Goal: Task Accomplishment & Management: Use online tool/utility

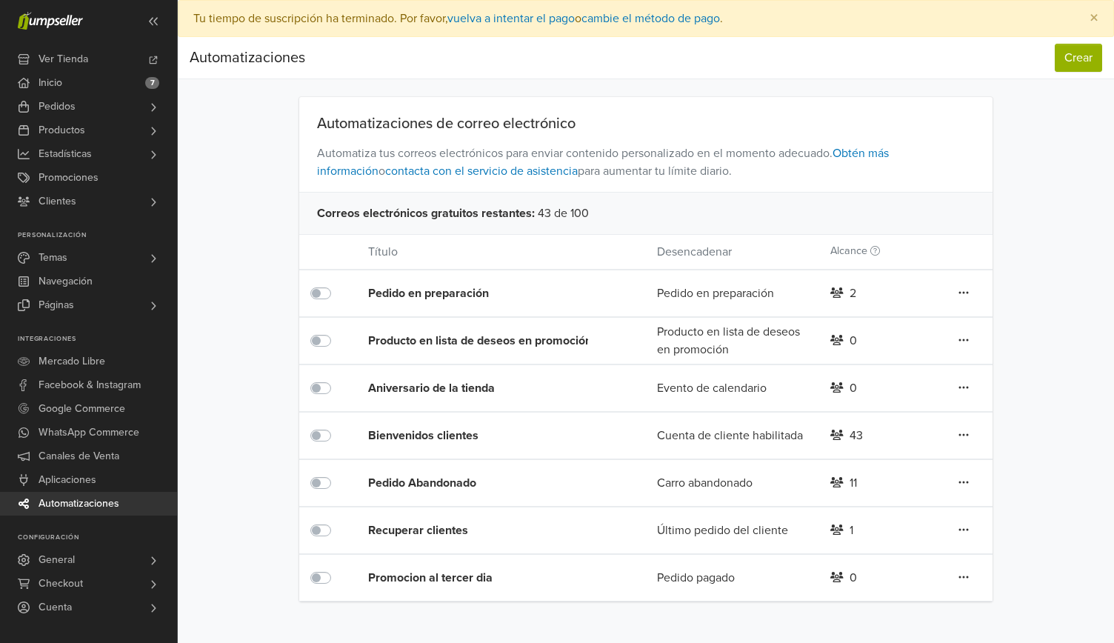
click at [462, 580] on div "Promocion al tercer dia" at bounding box center [483, 578] width 231 height 18
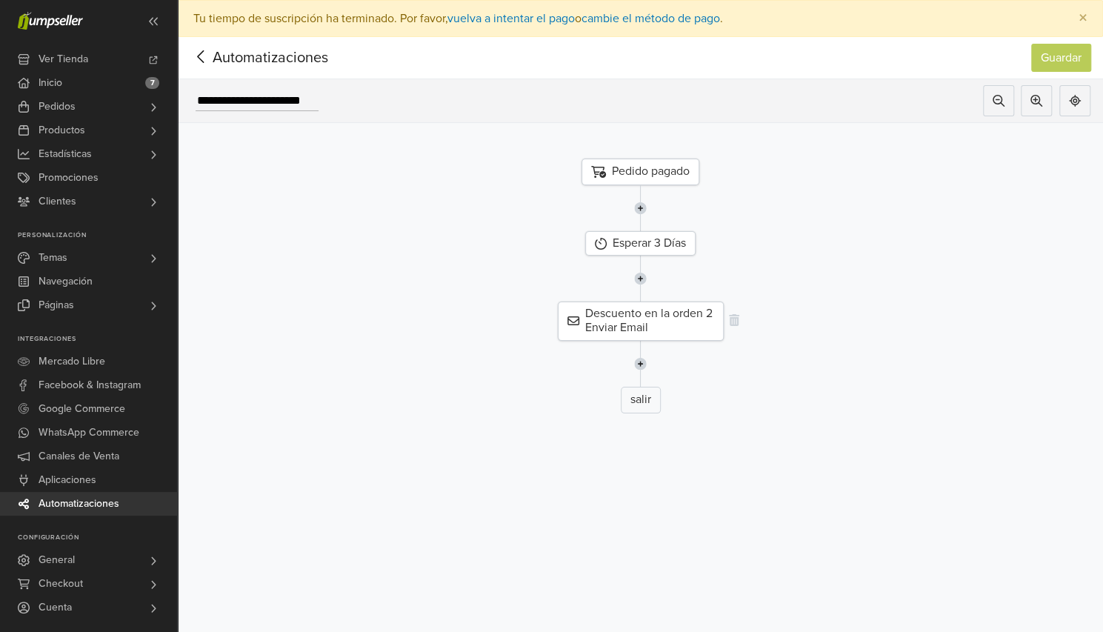
click at [649, 319] on div "Descuento en la orden 2 Enviar Email" at bounding box center [641, 321] width 166 height 39
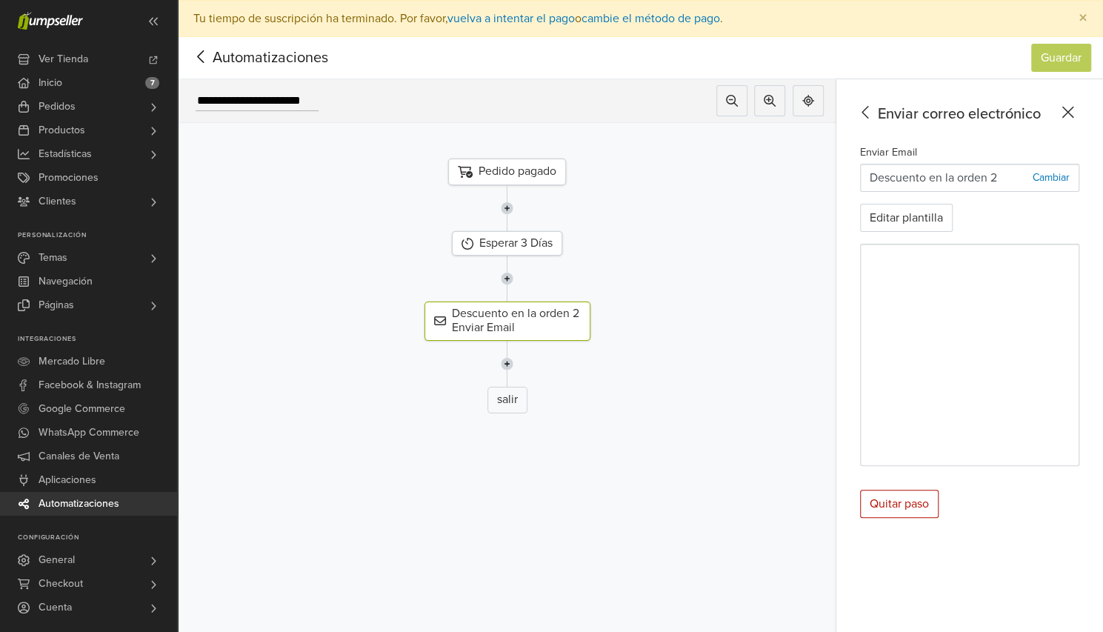
click at [1074, 107] on icon at bounding box center [1069, 113] width 12 height 12
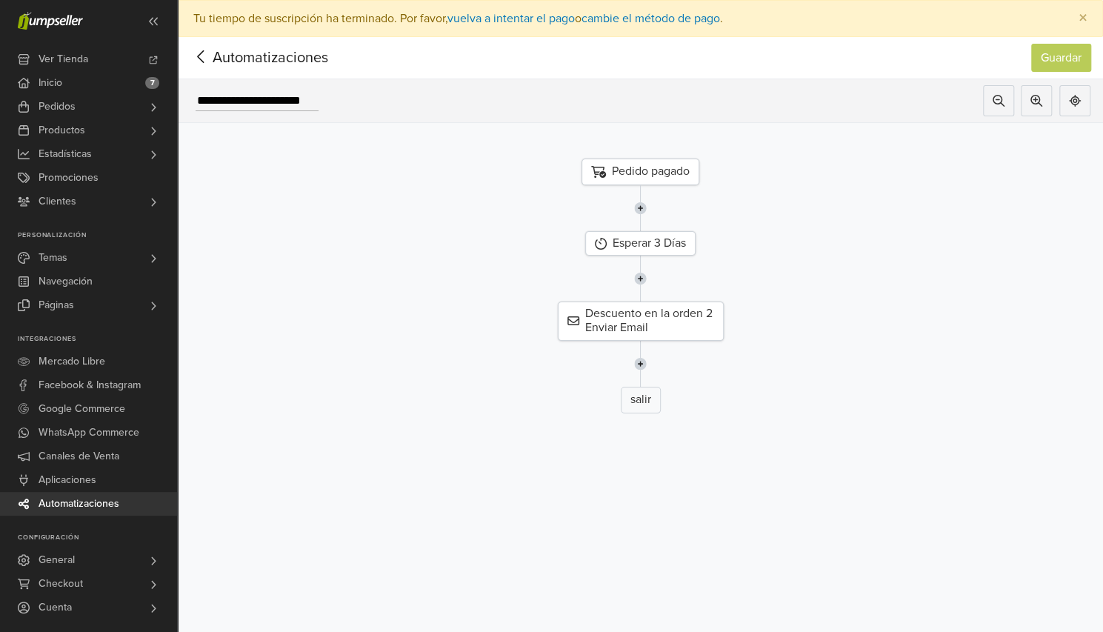
click at [212, 56] on icon at bounding box center [201, 56] width 23 height 19
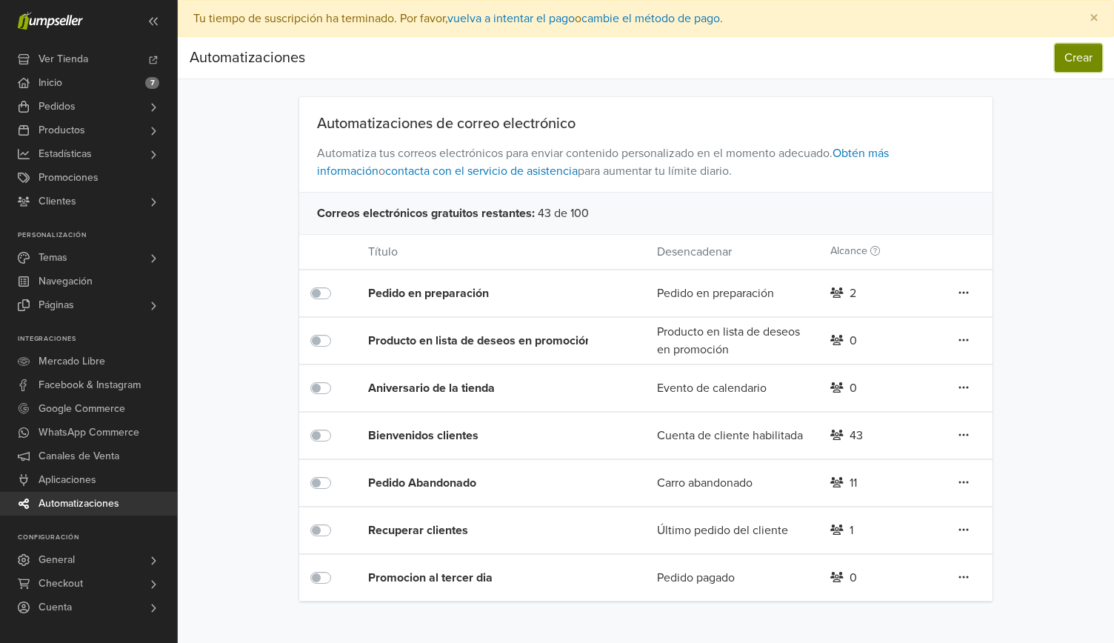
click at [1057, 59] on button "Crear" at bounding box center [1078, 58] width 47 height 28
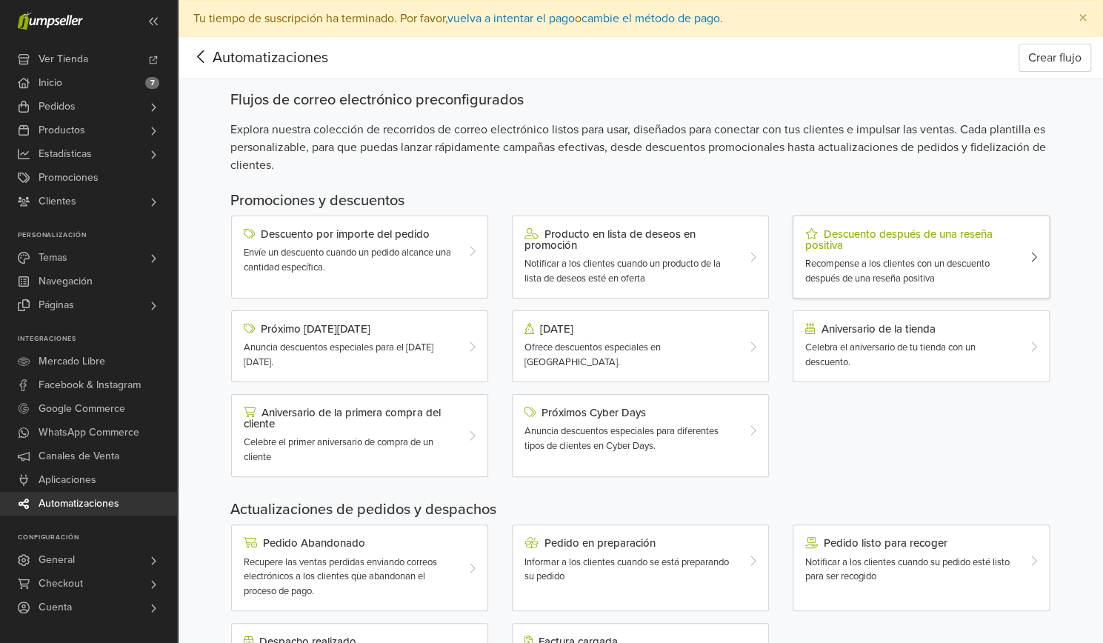
click at [825, 230] on div "Descuento después de una reseña positiva" at bounding box center [910, 239] width 211 height 23
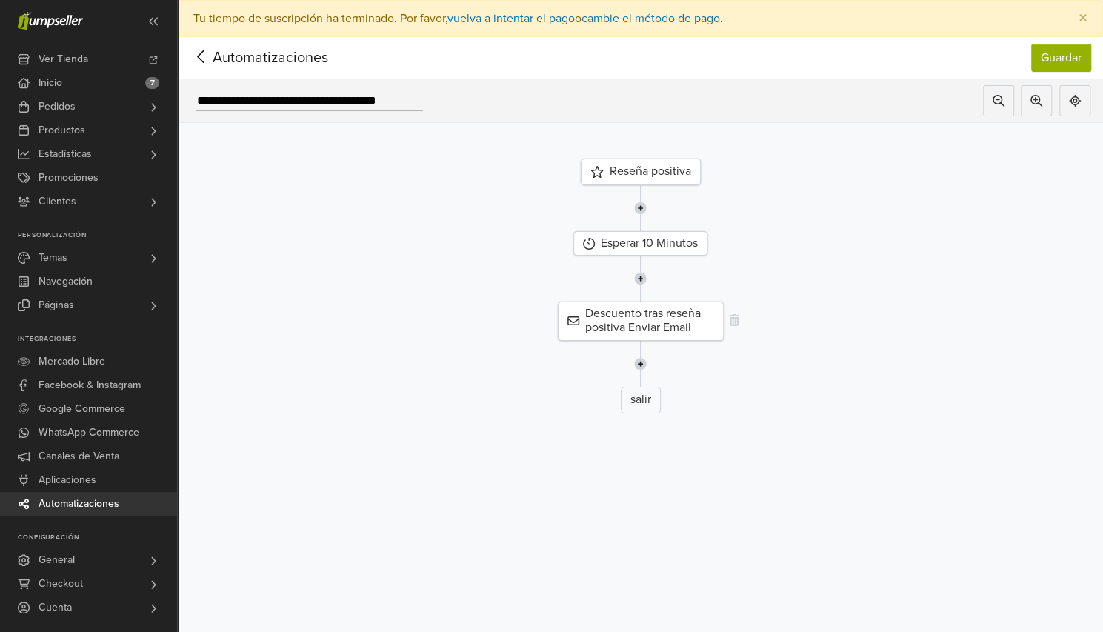
click at [651, 314] on div "Descuento tras reseña positiva Enviar Email" at bounding box center [641, 321] width 166 height 39
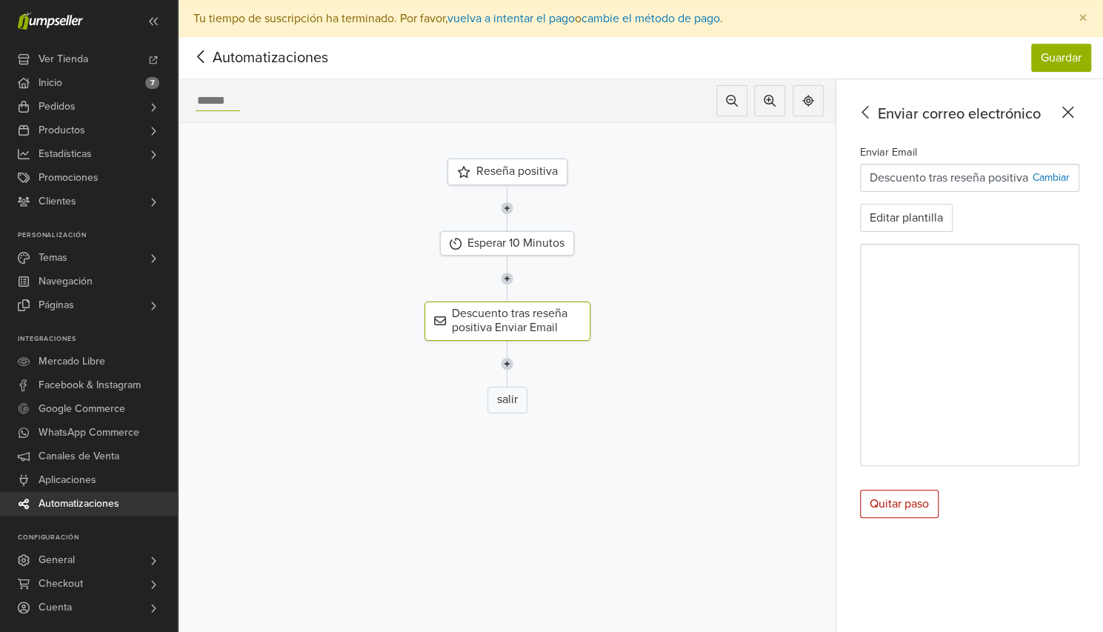
click at [396, 100] on div at bounding box center [507, 101] width 659 height 44
click at [733, 185] on div at bounding box center [507, 208] width 681 height 46
type input "**********"
click at [1060, 182] on p "Cambiar" at bounding box center [1051, 178] width 37 height 16
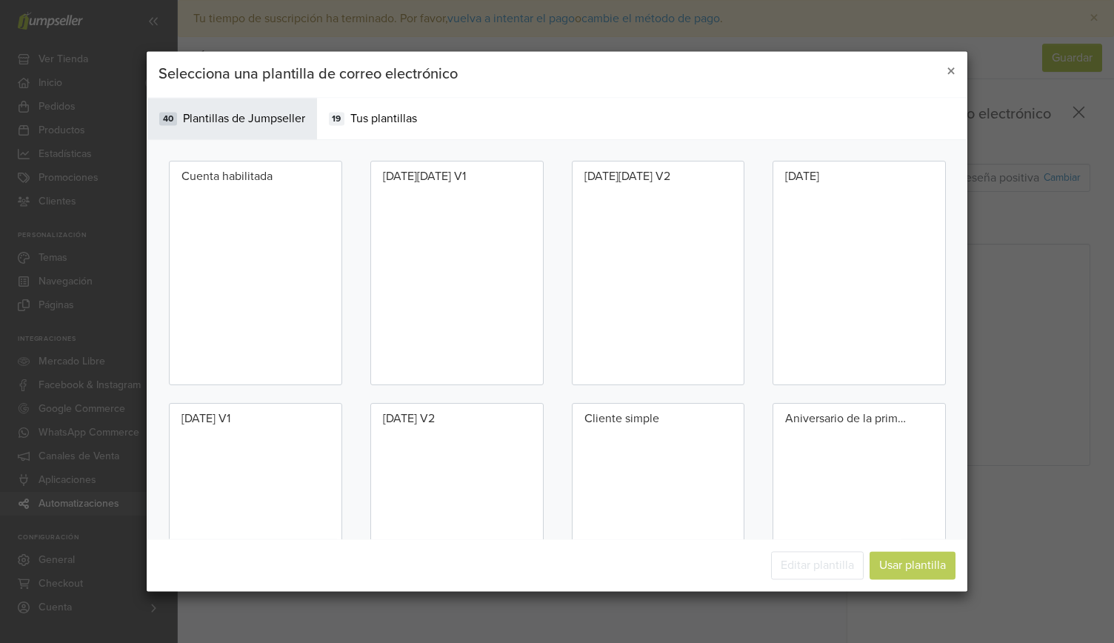
click at [1060, 182] on div "Selecciona una plantilla de correo electrónico × Categorías 40 Plantillas de Ju…" at bounding box center [557, 321] width 1114 height 643
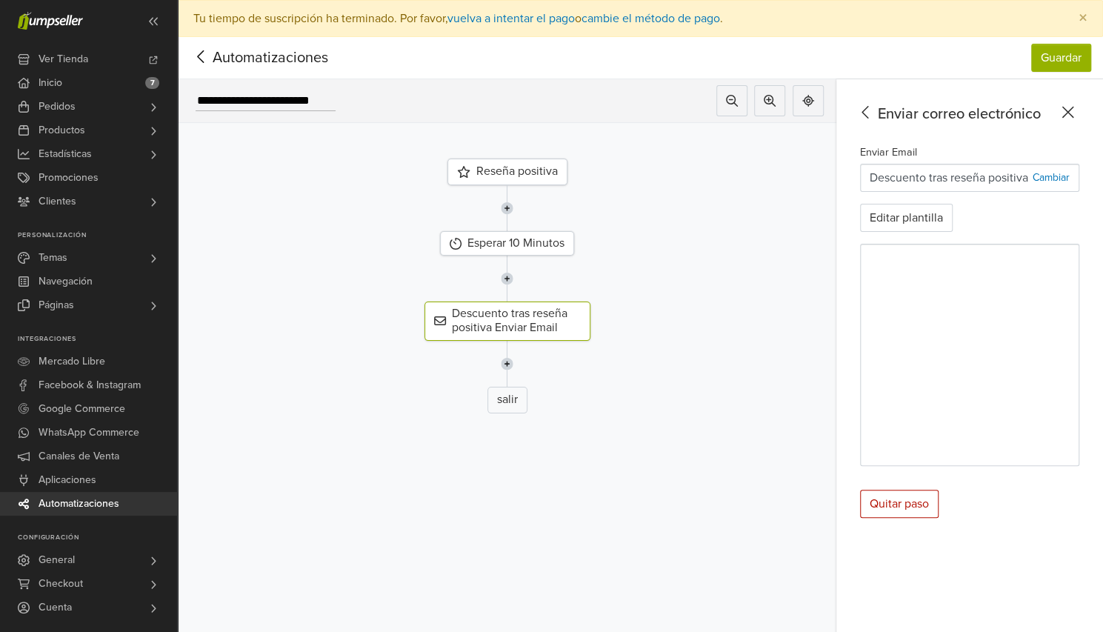
click at [618, 466] on div "Reseña positiva Esperar 10 Minutos Descuento tras reseña positiva Enviar Email …" at bounding box center [507, 365] width 659 height 484
click at [1059, 50] on button "Guardar" at bounding box center [1061, 58] width 60 height 28
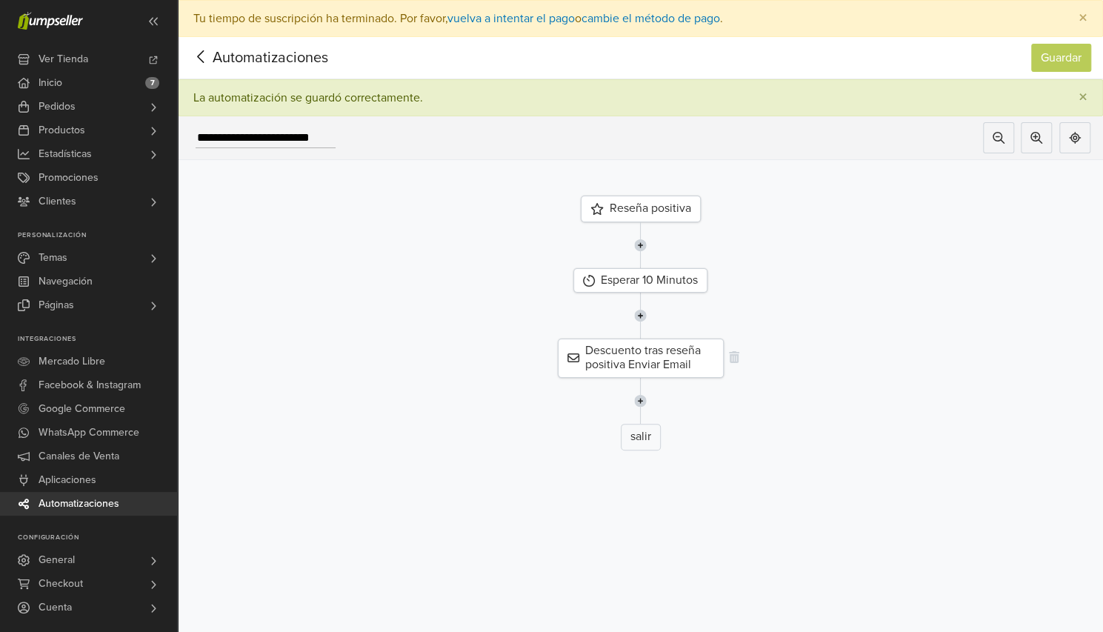
click at [642, 350] on div "Descuento tras reseña positiva Enviar Email" at bounding box center [641, 358] width 166 height 39
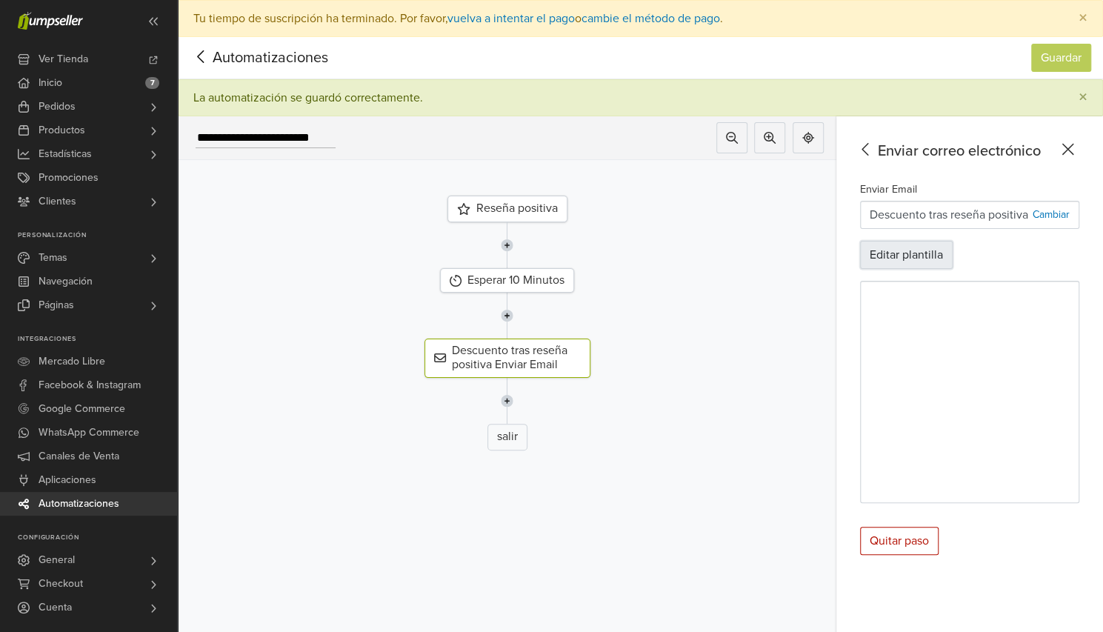
click at [914, 248] on button "Editar plantilla" at bounding box center [906, 255] width 93 height 28
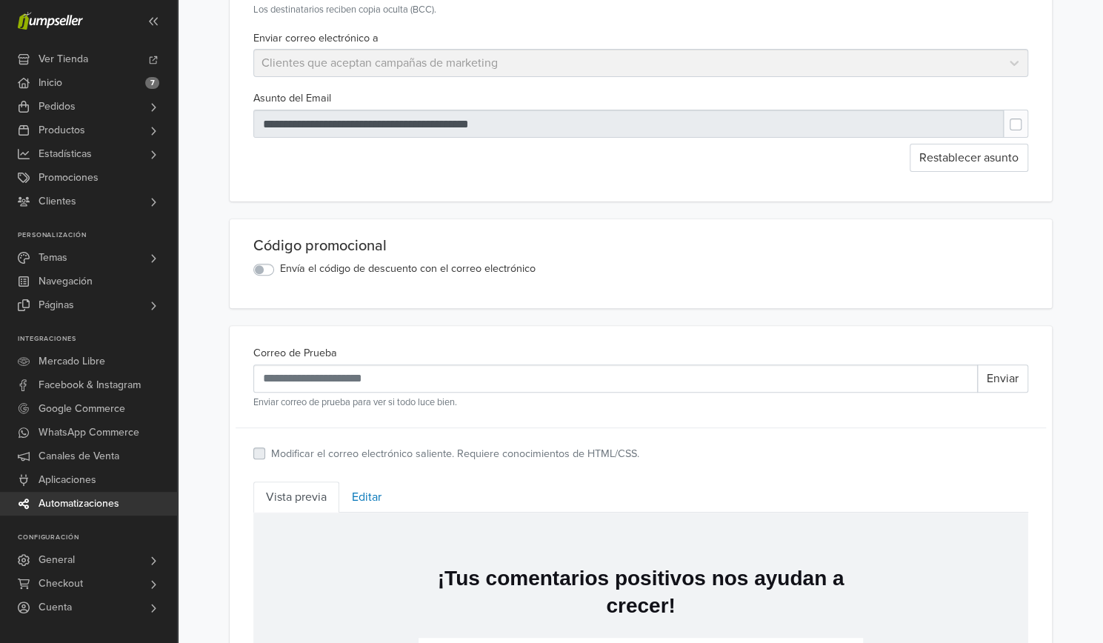
scroll to position [146, 0]
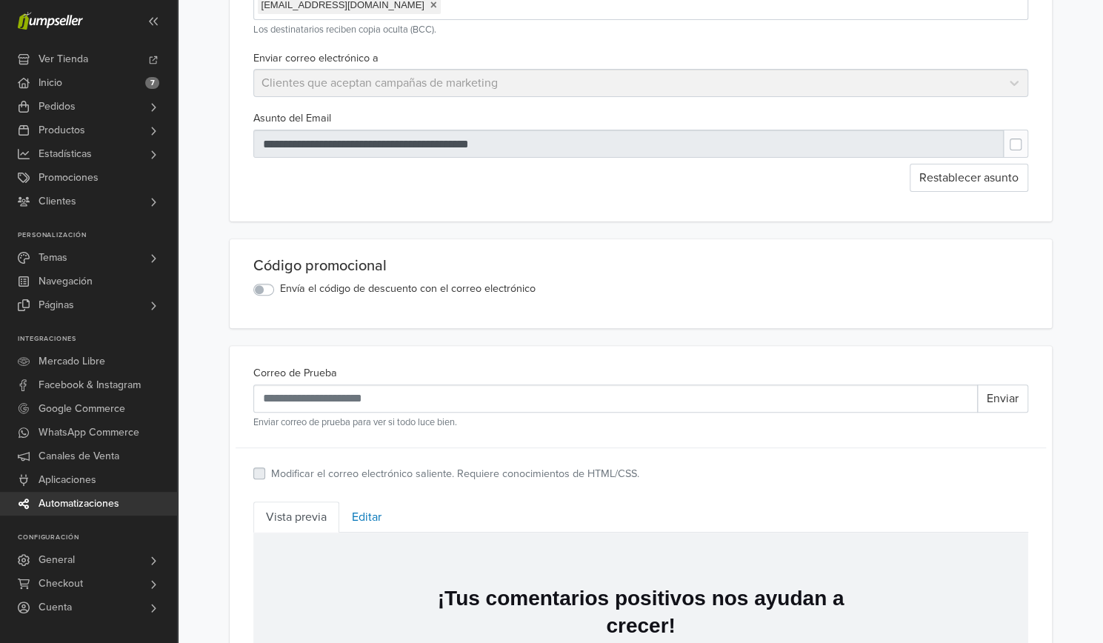
click at [280, 287] on label "Envía el código de descuento con el correo electrónico" at bounding box center [408, 289] width 256 height 16
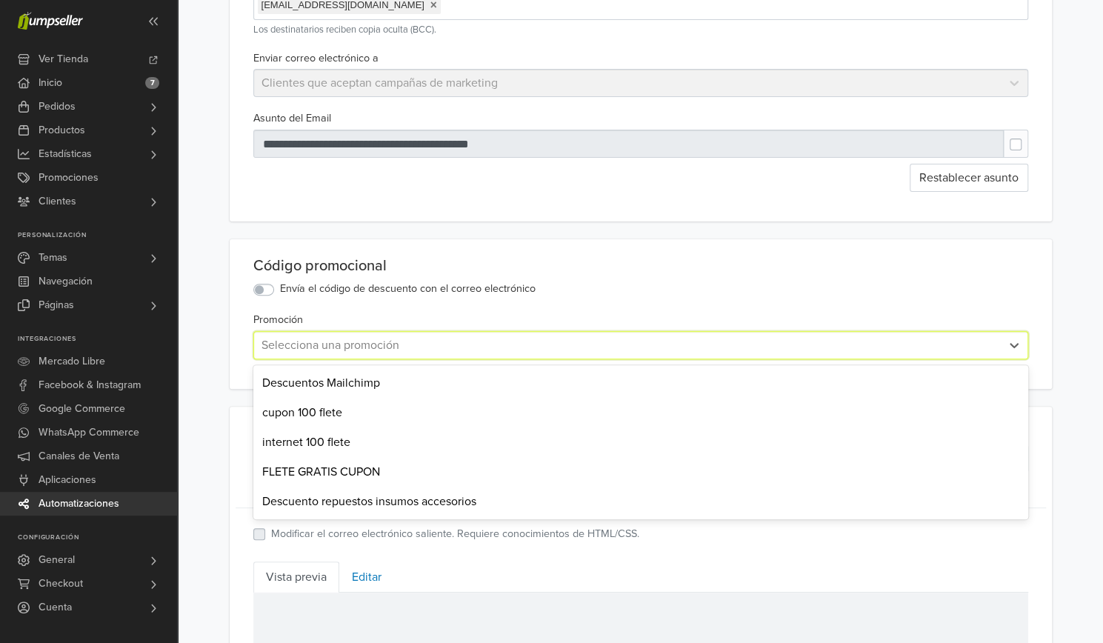
click at [314, 343] on div at bounding box center [628, 345] width 732 height 21
click at [347, 338] on div at bounding box center [628, 345] width 732 height 21
paste input "******"
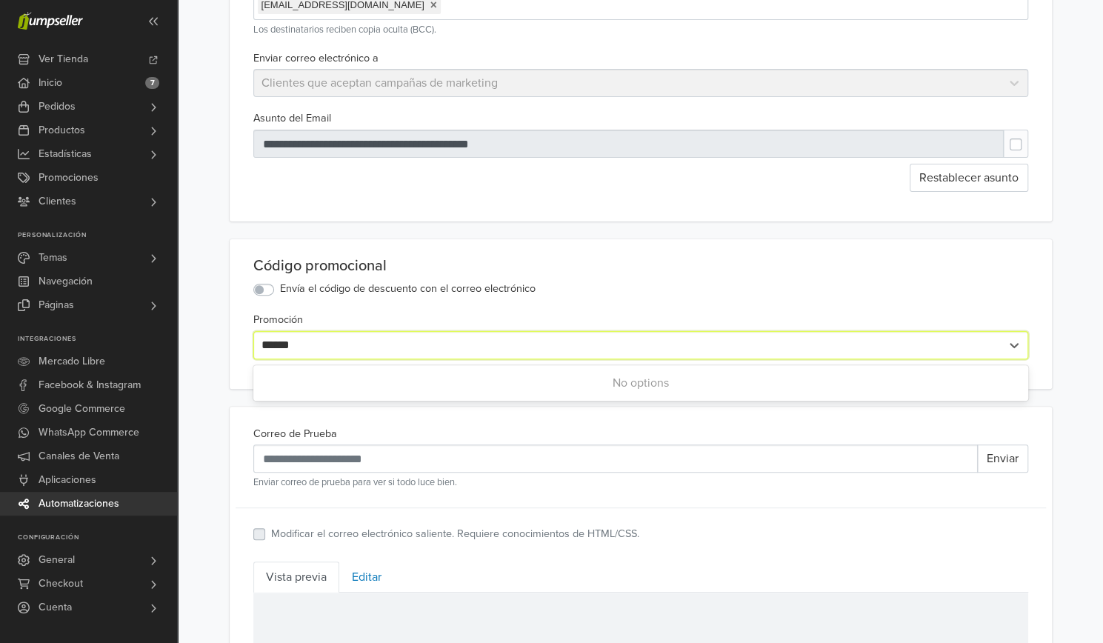
type input "******"
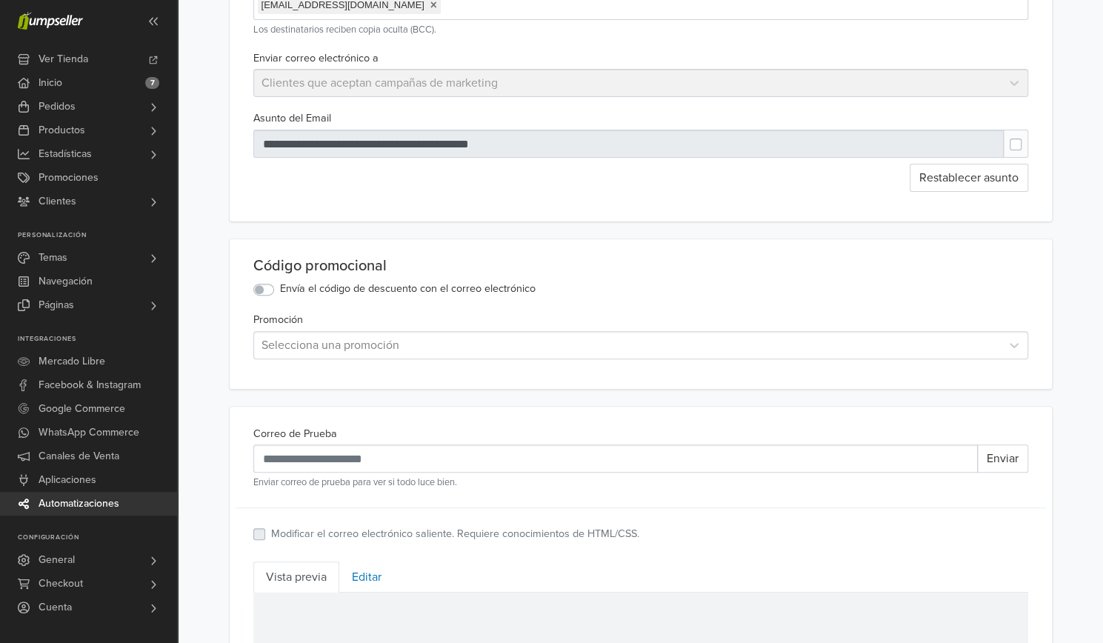
click at [424, 322] on div "Promoción Selecciona una promoción" at bounding box center [640, 334] width 775 height 49
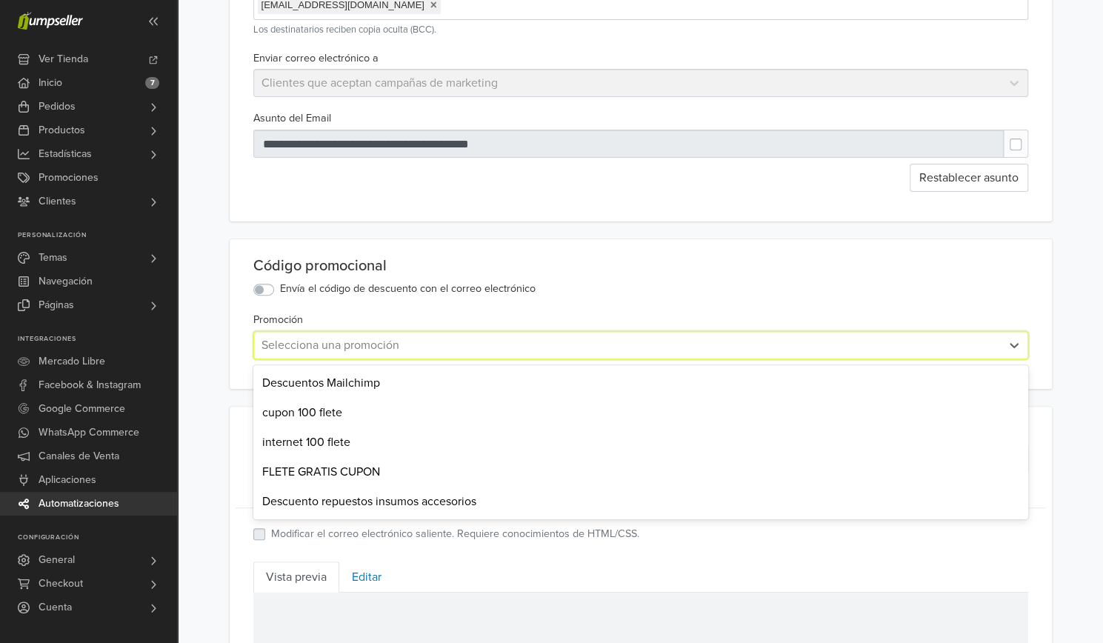
click at [355, 343] on div at bounding box center [628, 345] width 732 height 21
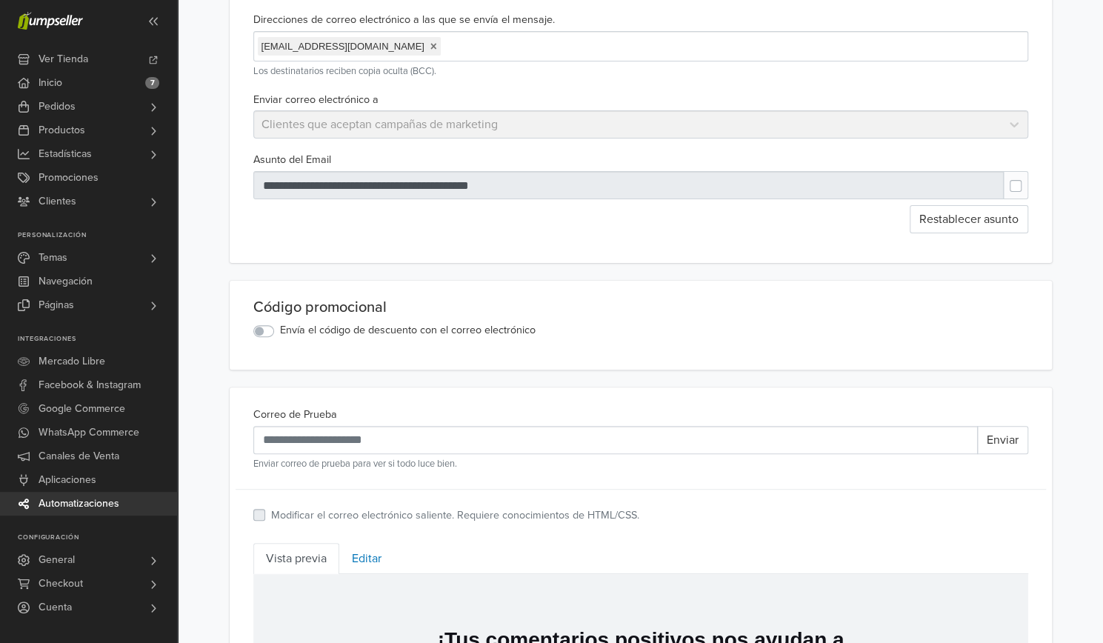
scroll to position [107, 0]
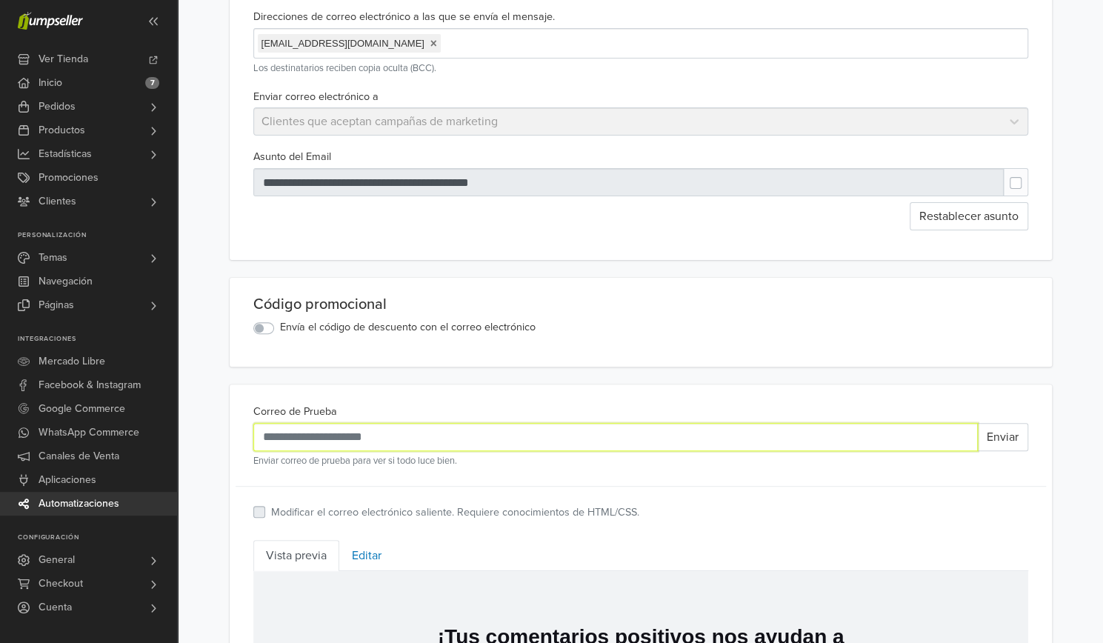
click at [421, 442] on input "Correo de Prueba" at bounding box center [615, 437] width 725 height 28
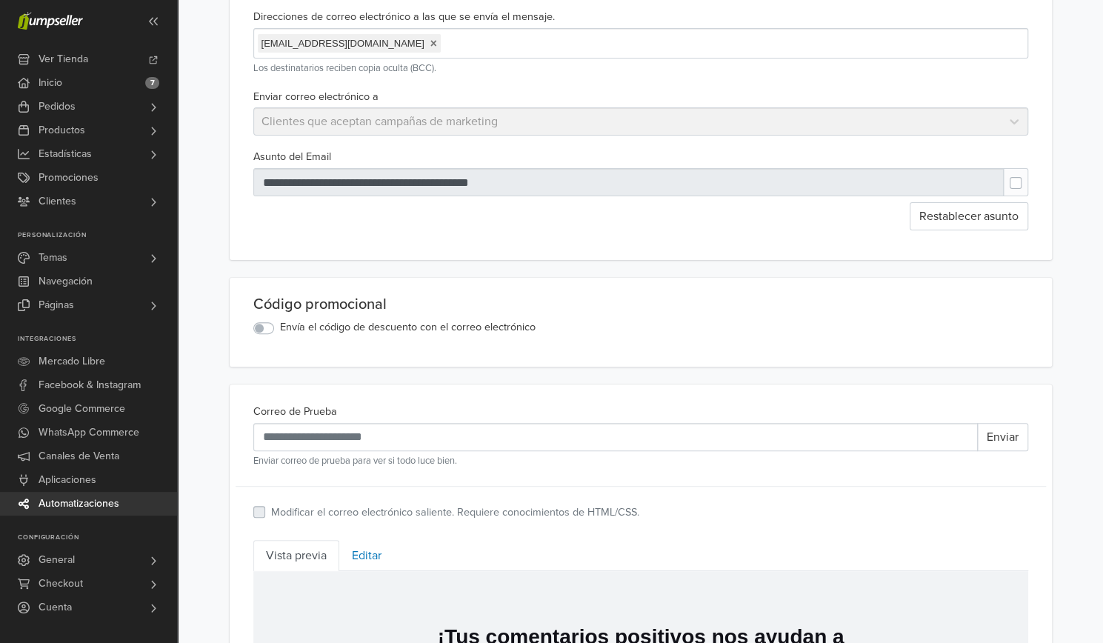
click at [491, 349] on div "Código promocional Envía el código de descuento con el correo electrónico" at bounding box center [641, 322] width 823 height 89
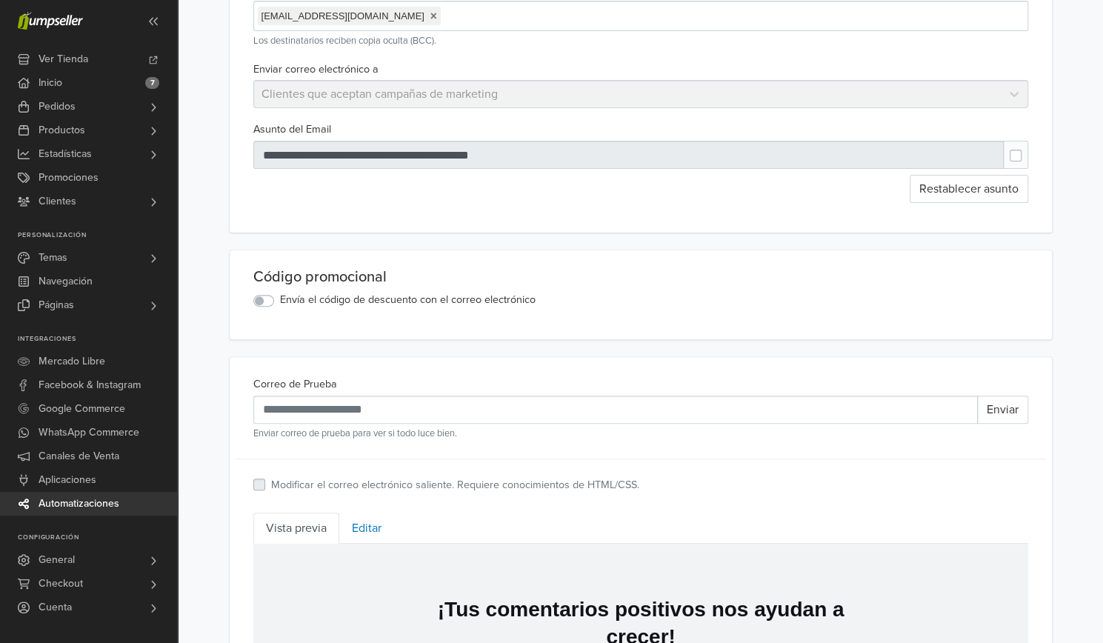
scroll to position [139, 0]
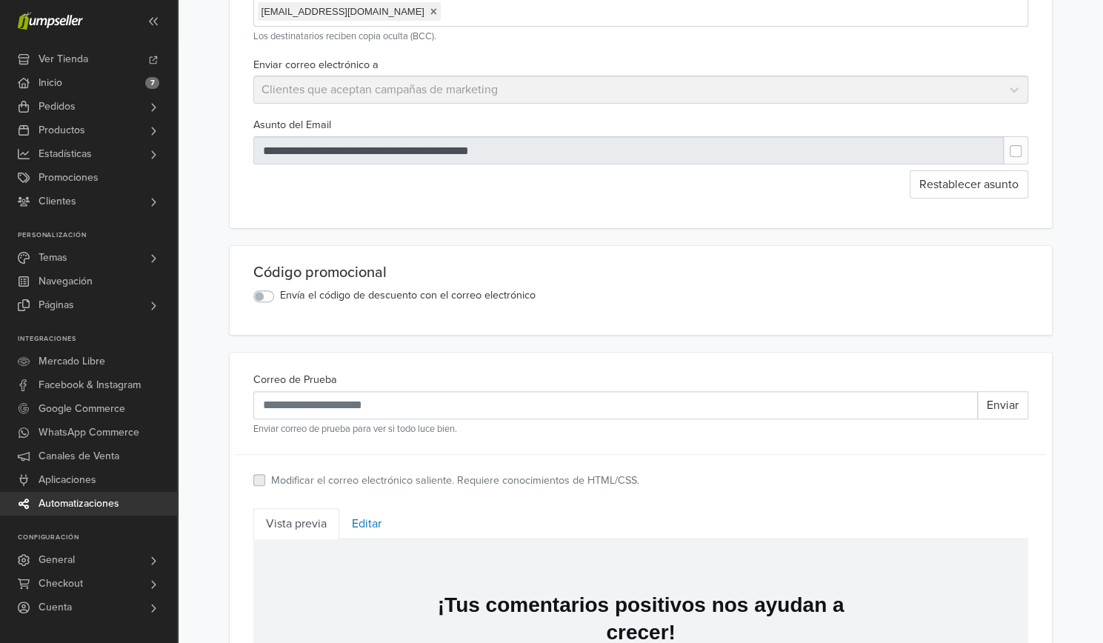
click at [280, 296] on label "Envía el código de descuento con el correo electrónico" at bounding box center [408, 296] width 256 height 16
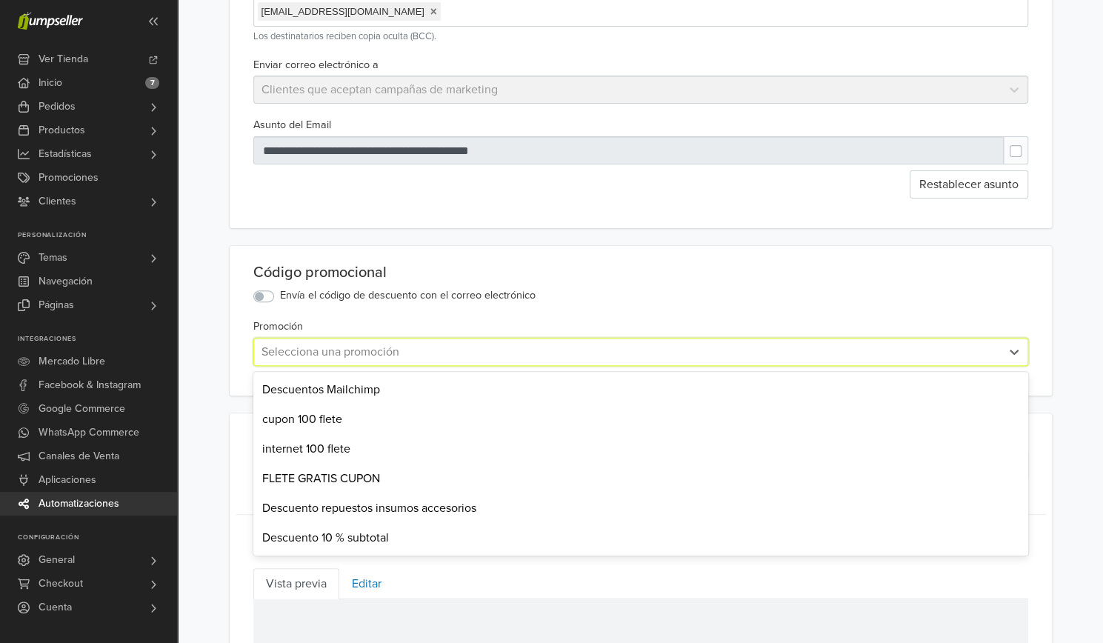
click at [278, 342] on div at bounding box center [628, 352] width 732 height 21
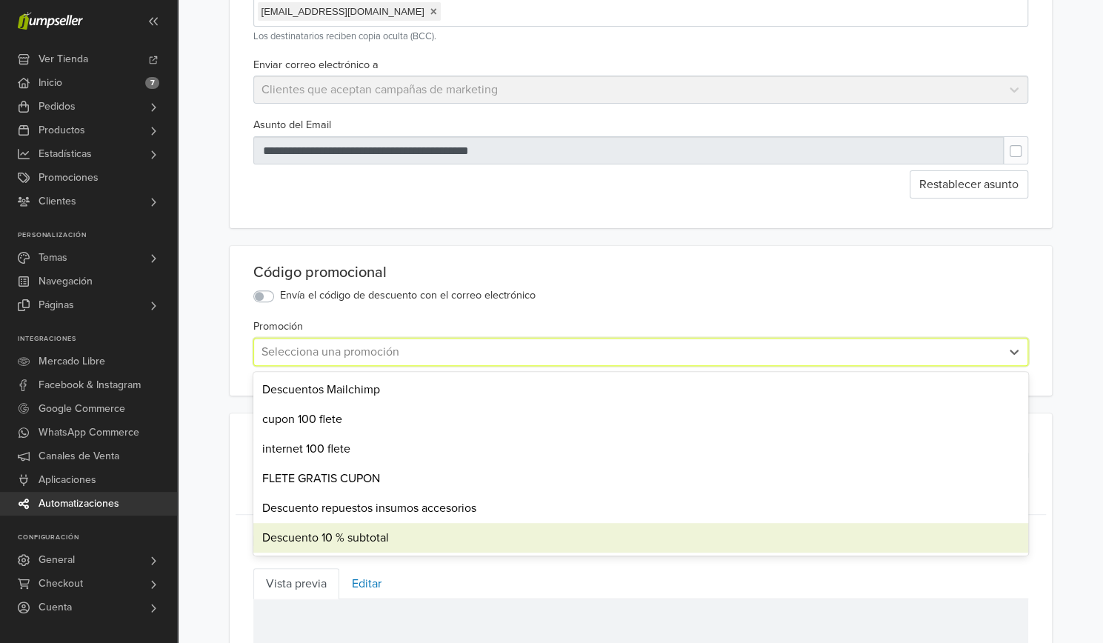
click at [313, 533] on div "Descuento 10 % subtotal" at bounding box center [640, 538] width 775 height 30
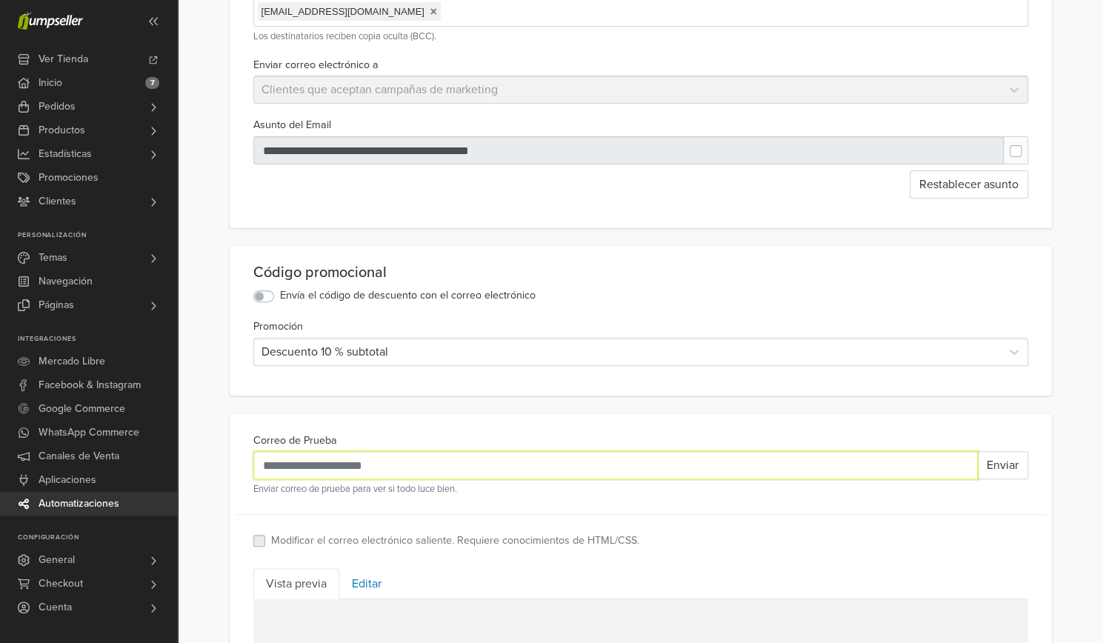
click at [350, 462] on input "Correo de Prueba" at bounding box center [615, 465] width 725 height 28
type input "**********"
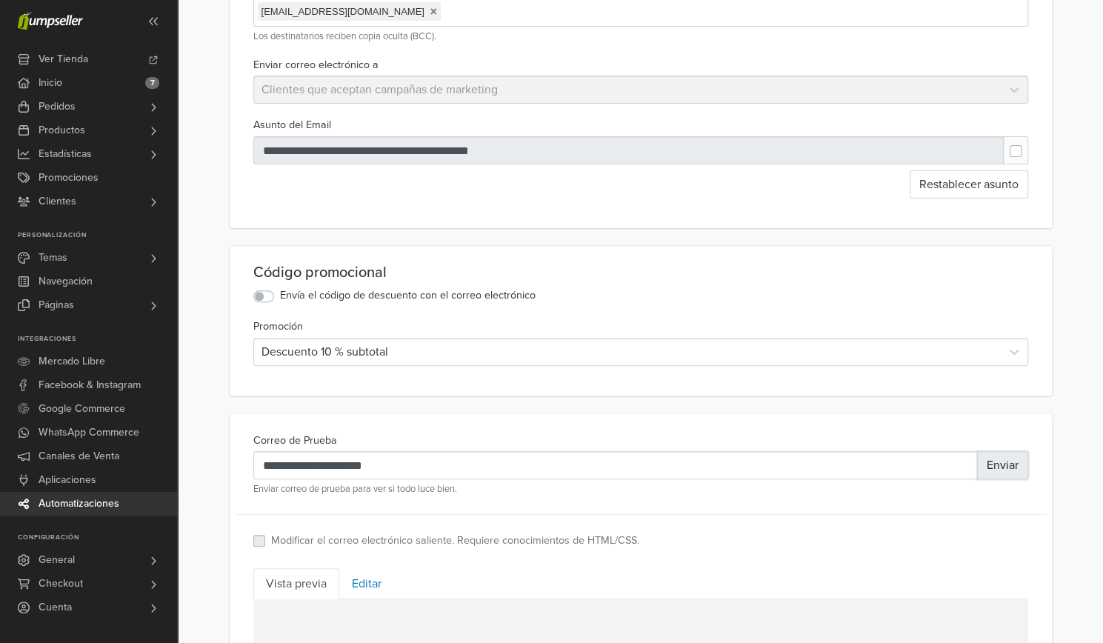
click at [1011, 468] on button "Enviar" at bounding box center [1002, 465] width 51 height 28
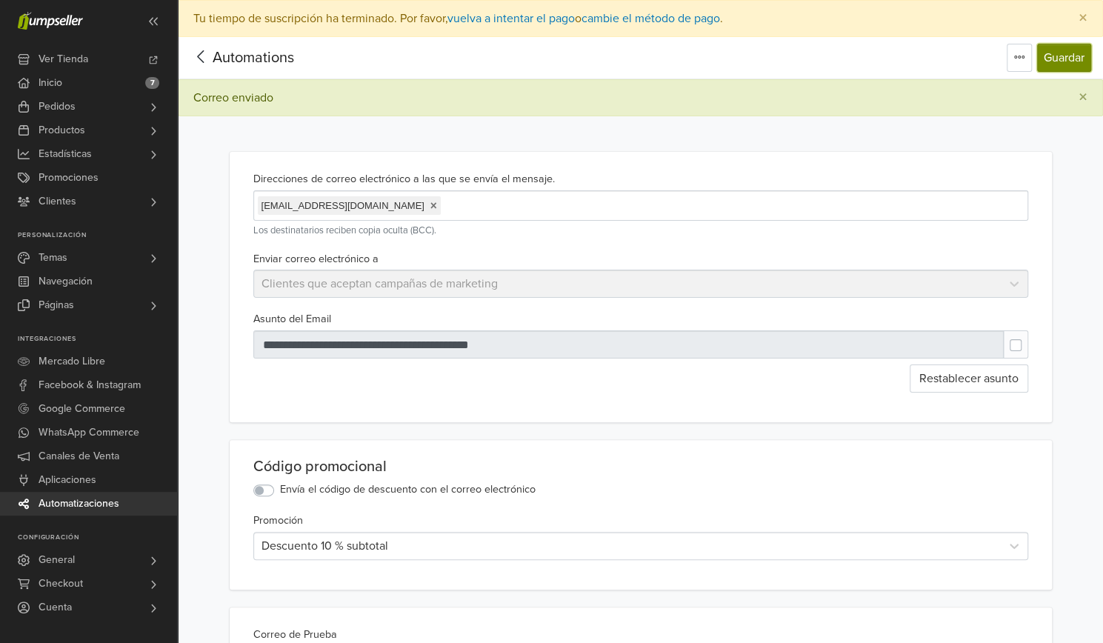
click at [1055, 58] on button "Guardar" at bounding box center [1064, 58] width 54 height 28
click at [62, 499] on span "Automatizaciones" at bounding box center [79, 504] width 81 height 24
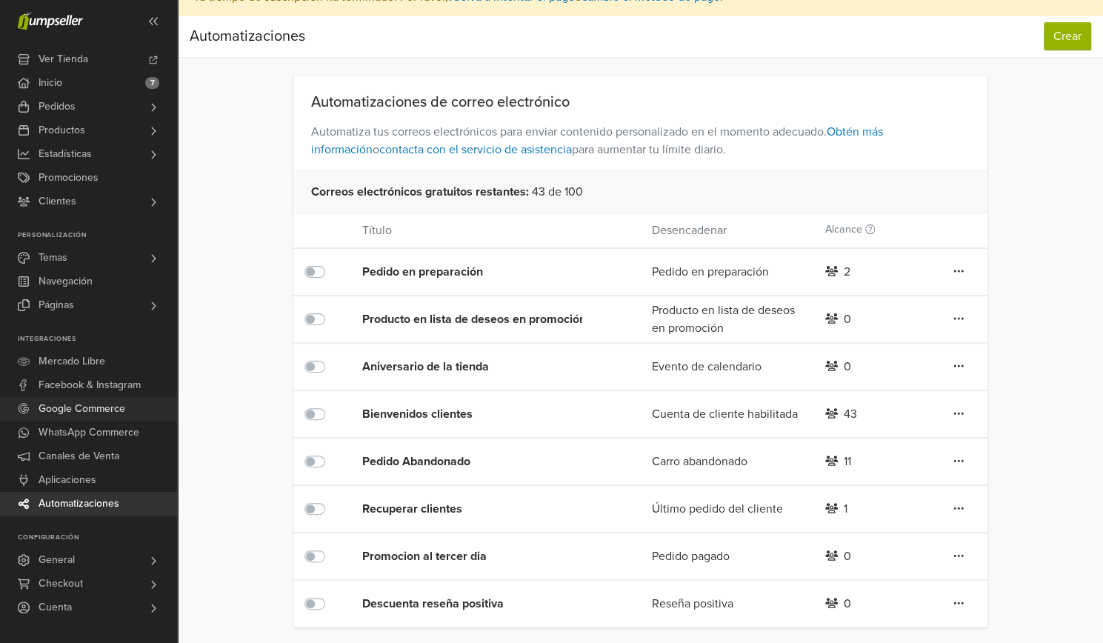
scroll to position [22, 0]
click at [58, 562] on span "General" at bounding box center [57, 560] width 36 height 24
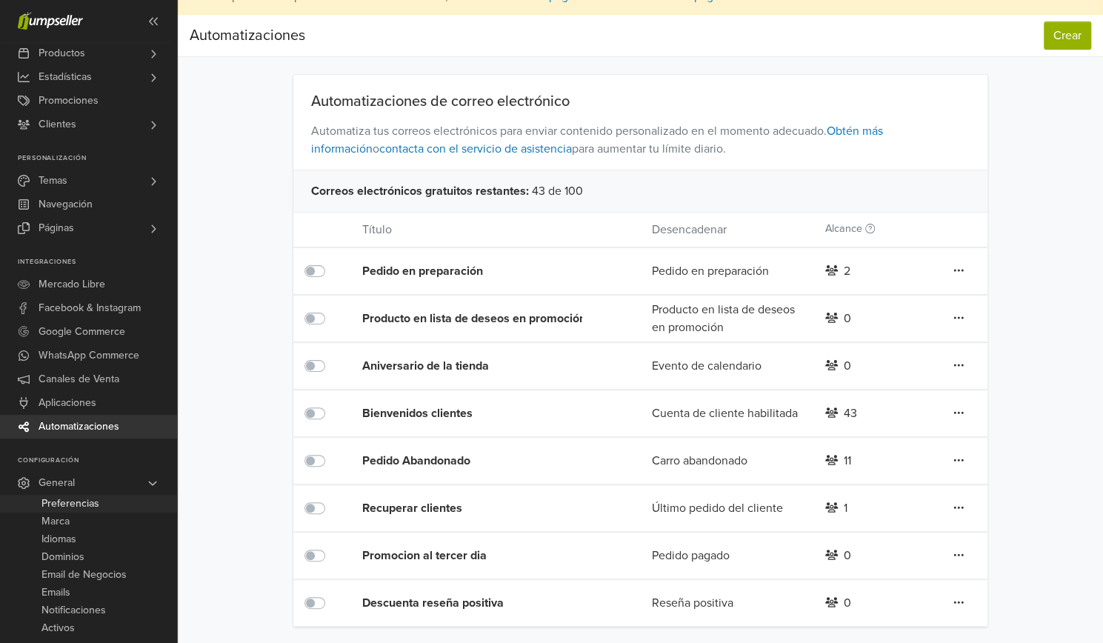
click at [66, 503] on span "Preferencias" at bounding box center [70, 504] width 58 height 18
